Goal: Find specific page/section: Find specific page/section

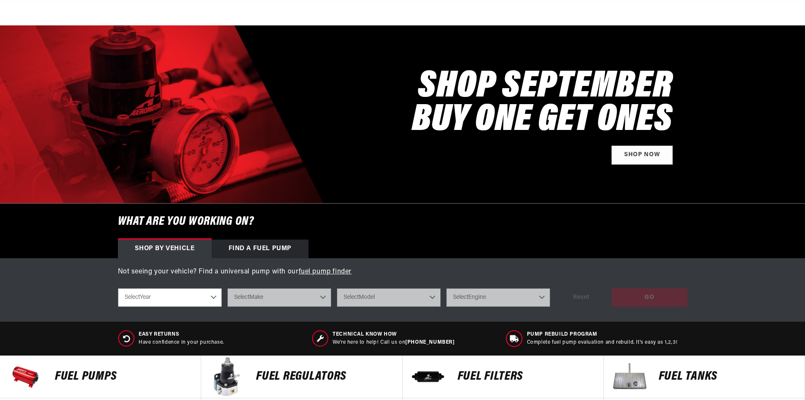
scroll to position [127, 0]
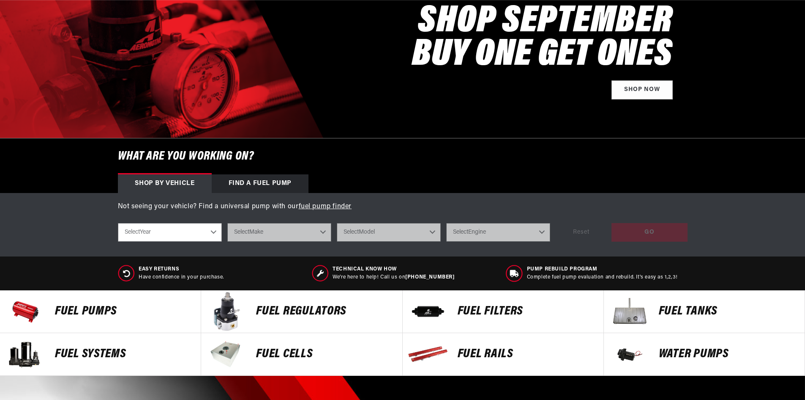
click at [204, 235] on select "Select Year [DATE] 2022 2021 2020 2019 2018 2017 2016 2015 2014 2013 2012 2011 …" at bounding box center [170, 232] width 104 height 19
click at [170, 227] on select "Select Year [DATE] 2022 2021 2020 2019 2018 2017 2016 2015 2014 2013 2012 2011 …" at bounding box center [170, 232] width 104 height 19
select select "1965"
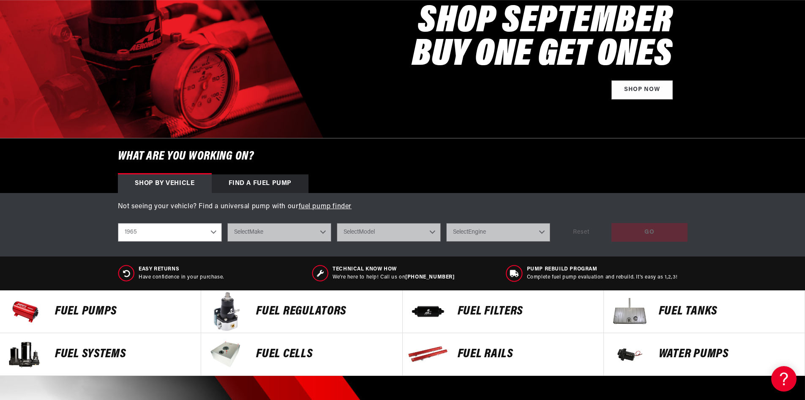
click at [118, 223] on select "Select Year [DATE] 2022 2021 2020 2019 2018 2017 2016 2015 2014 2013 2012 2011 …" at bounding box center [170, 232] width 104 height 19
select select "1965"
click at [285, 225] on select "Select Make Buick Chevrolet Dodge Ford Mercury Oldsmobile [GEOGRAPHIC_DATA]" at bounding box center [279, 232] width 104 height 19
select select "Ford"
click at [227, 223] on select "Select Make Buick Chevrolet Dodge Ford Mercury Oldsmobile [GEOGRAPHIC_DATA]" at bounding box center [279, 232] width 104 height 19
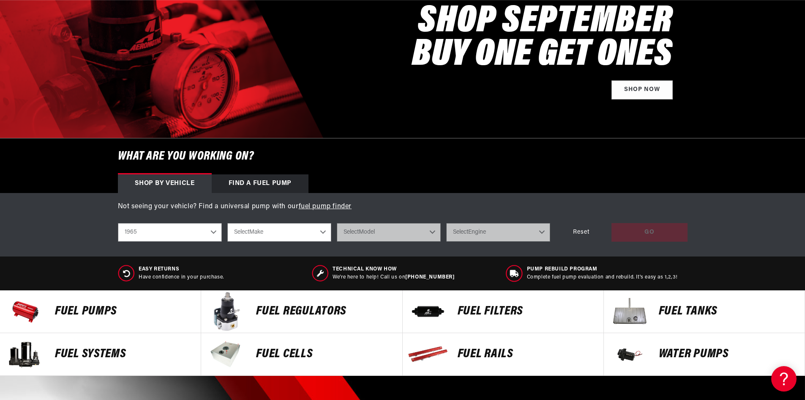
select select "Ford"
click at [379, 229] on select "Select Model Mustang" at bounding box center [389, 232] width 104 height 19
select select "Mustang"
click at [337, 223] on select "Select Model Mustang" at bounding box center [389, 232] width 104 height 19
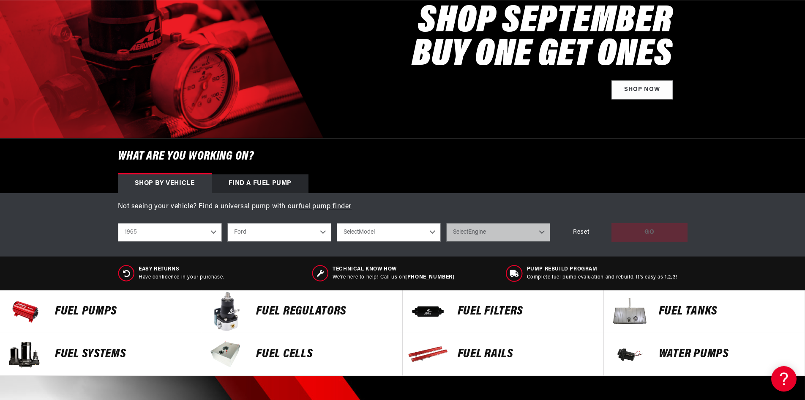
select select "Mustang"
click at [477, 223] on select "Select Engine 2.8L 3.3L 4.3L 4.7L" at bounding box center [498, 232] width 104 height 19
select select "4.7L"
click at [446, 223] on select "Select Engine 2.8L 3.3L 4.3L 4.7L" at bounding box center [498, 232] width 104 height 19
select select "4.7L"
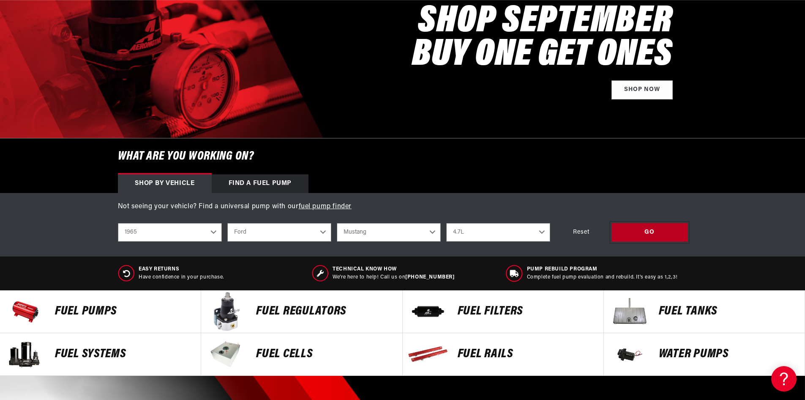
click at [624, 227] on div "GO" at bounding box center [650, 232] width 76 height 19
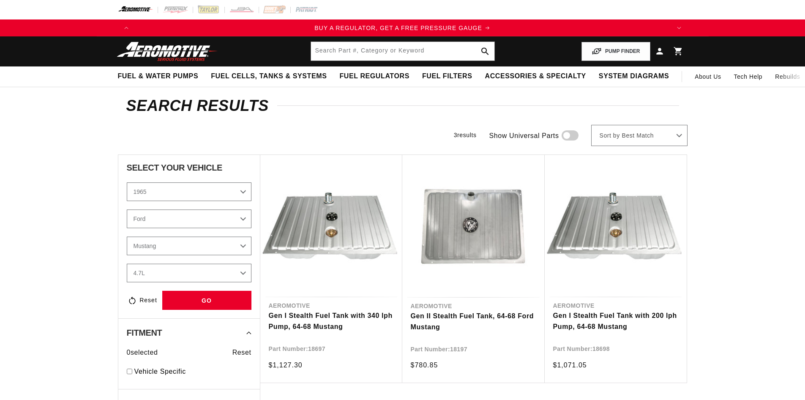
select select "1965"
select select "Ford"
select select "4.7L"
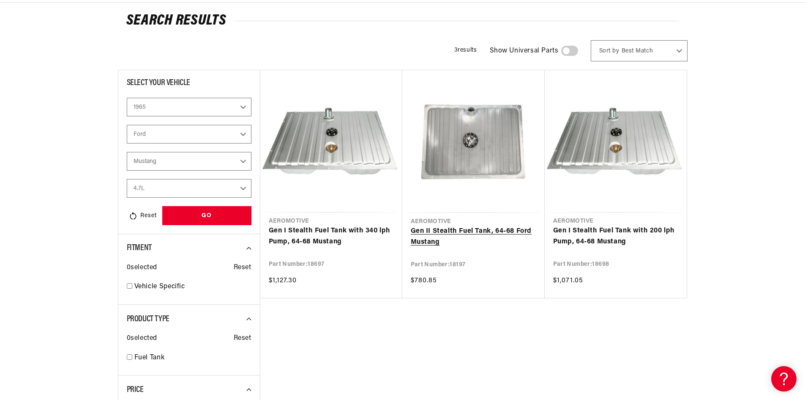
scroll to position [0, 536]
